Goal: Navigation & Orientation: Find specific page/section

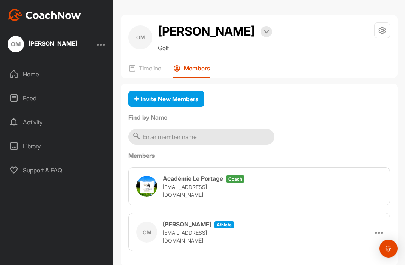
scroll to position [24, 0]
click at [148, 64] on p "Timeline" at bounding box center [150, 67] width 22 height 7
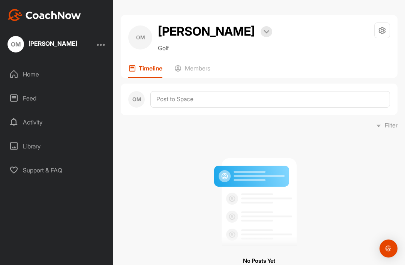
click at [206, 64] on p "Members" at bounding box center [197, 67] width 25 height 7
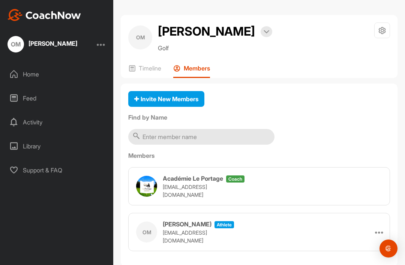
click at [39, 137] on div "Library" at bounding box center [57, 146] width 106 height 19
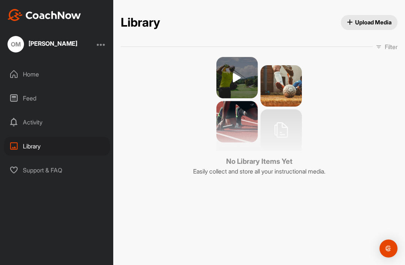
click at [243, 57] on img at bounding box center [258, 104] width 85 height 94
click at [24, 65] on div "Home" at bounding box center [57, 74] width 106 height 19
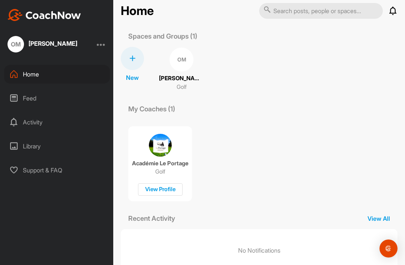
scroll to position [24, 0]
click at [64, 113] on div "Activity" at bounding box center [57, 122] width 106 height 19
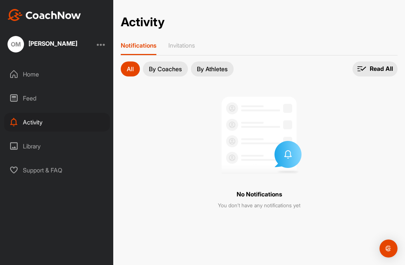
click at [208, 66] on p "By Athletes" at bounding box center [212, 69] width 31 height 6
click at [23, 89] on div "Feed" at bounding box center [57, 98] width 106 height 19
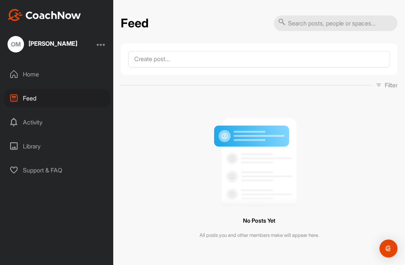
click at [18, 65] on div "Home" at bounding box center [57, 74] width 106 height 19
